Goal: Check status: Verify the current state of an ongoing process or item

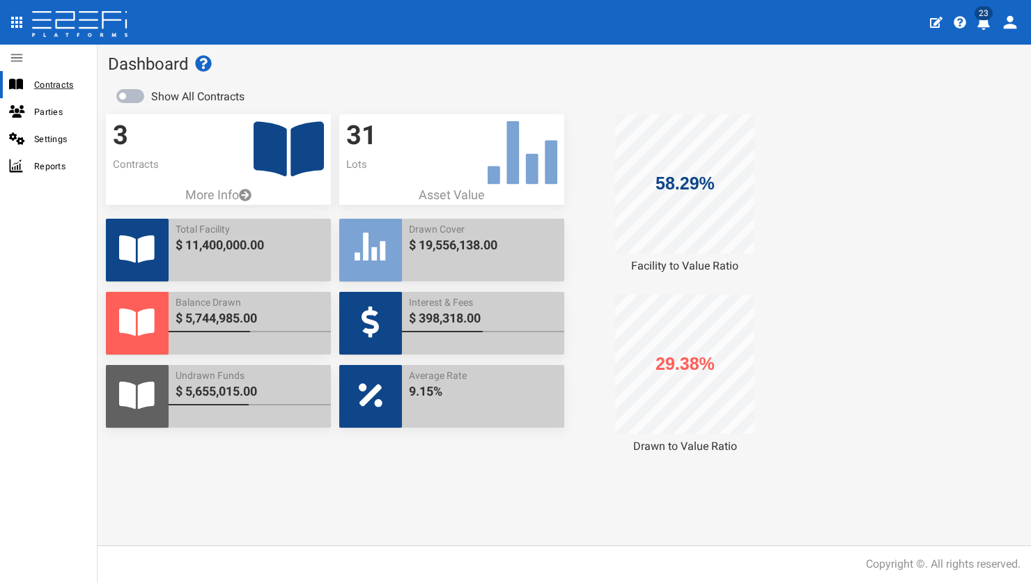
click at [63, 80] on span "Contracts" at bounding box center [60, 85] width 52 height 16
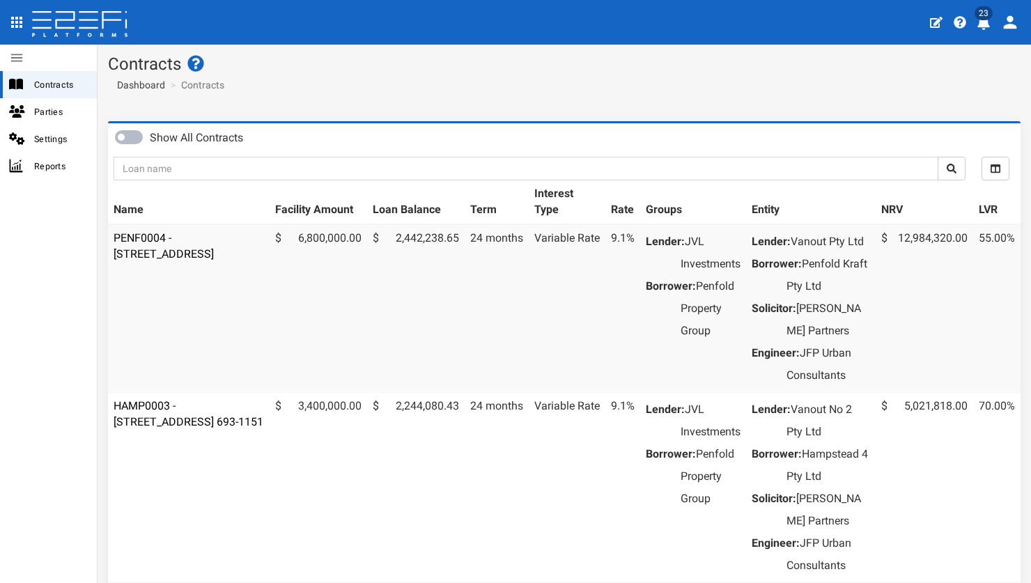
scroll to position [3, 0]
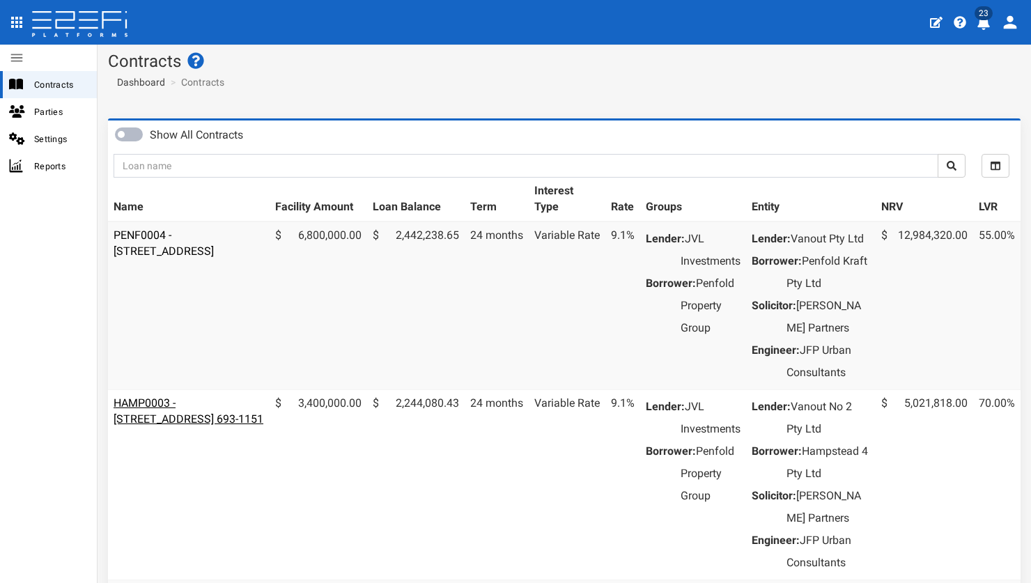
click at [193, 426] on link "HAMP0003 - [STREET_ADDRESS] 693-1151" at bounding box center [189, 410] width 150 height 29
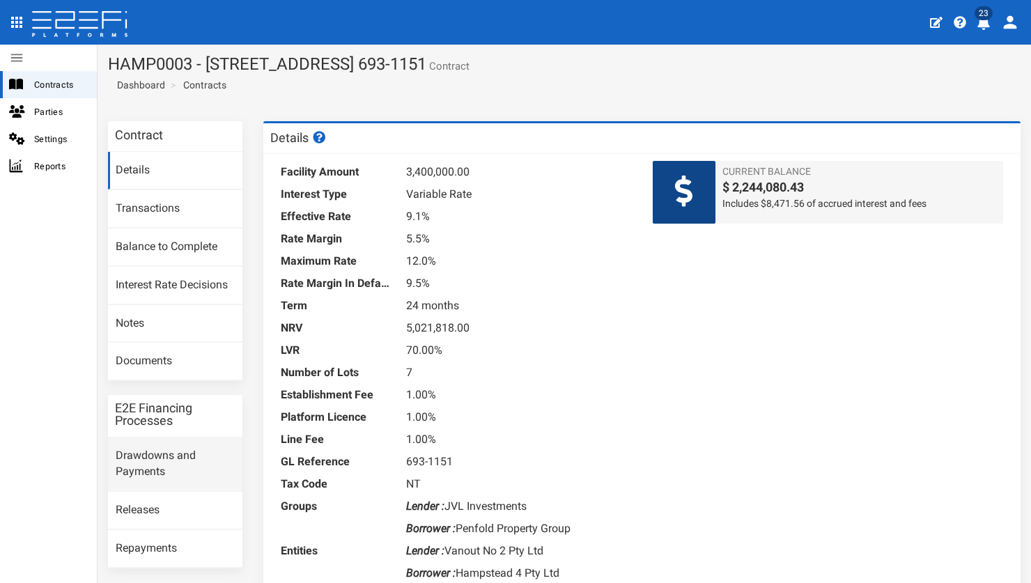
click at [193, 453] on link "Drawdowns and Payments" at bounding box center [175, 465] width 134 height 54
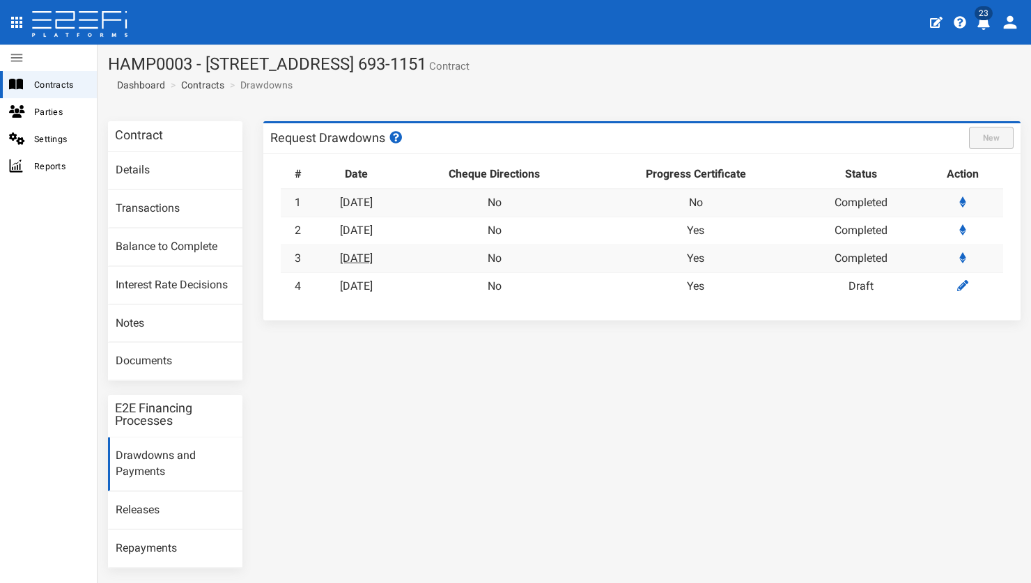
click at [373, 255] on link "08-09-2025" at bounding box center [356, 258] width 33 height 13
